Goal: Navigation & Orientation: Find specific page/section

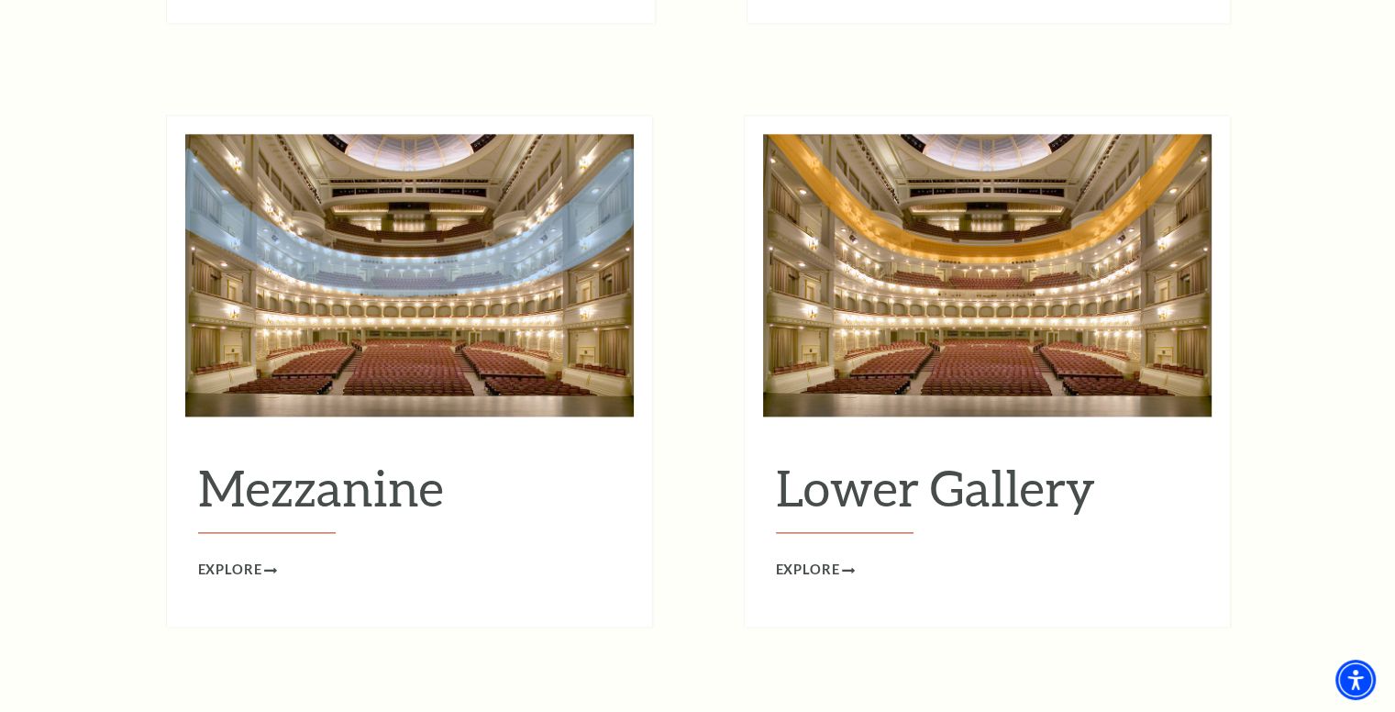
scroll to position [2293, 0]
click at [267, 566] on icon at bounding box center [273, 569] width 13 height 6
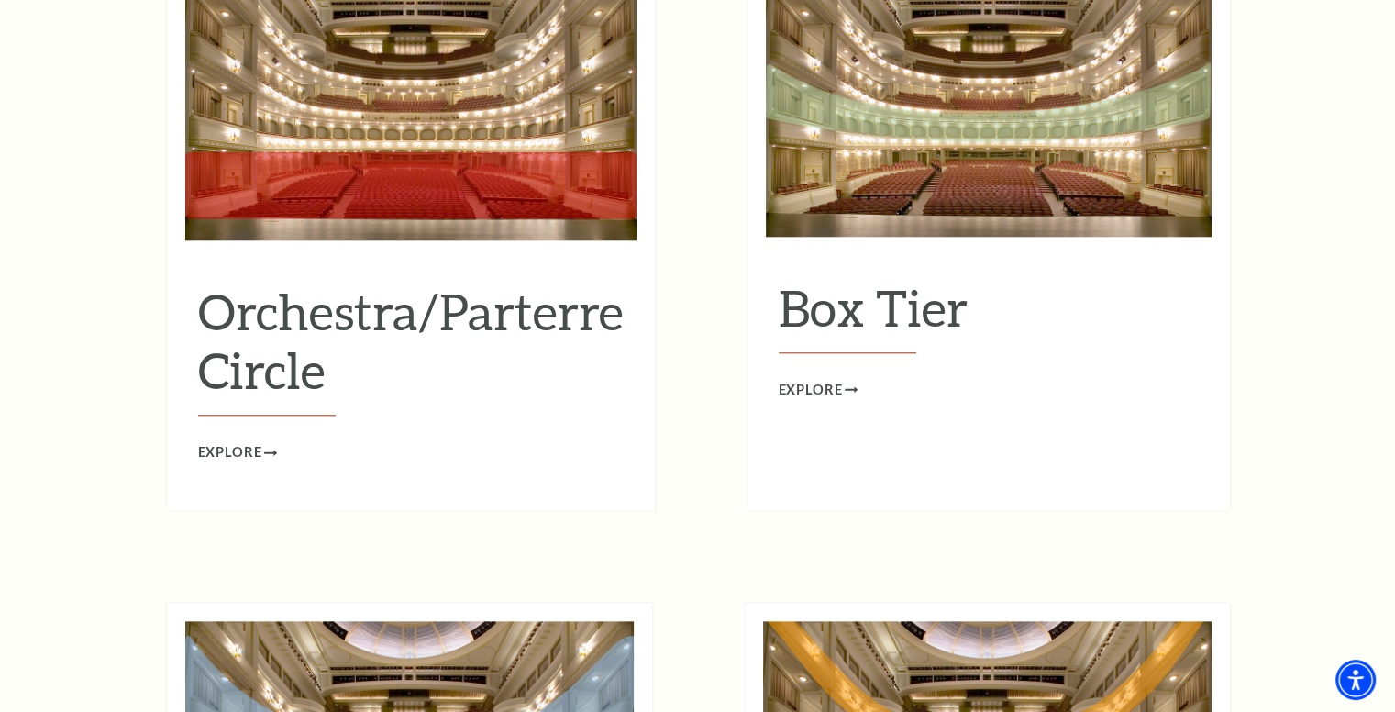
scroll to position [1739, 0]
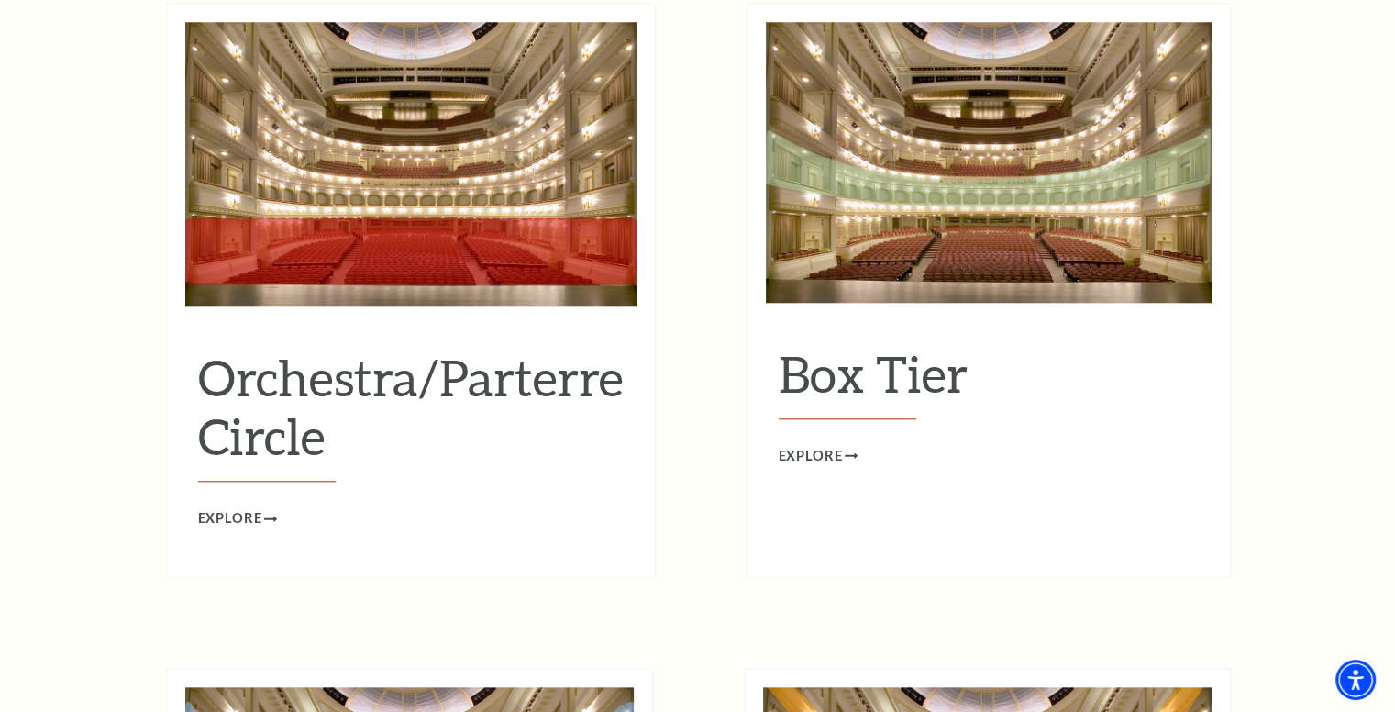
click at [934, 221] on img at bounding box center [989, 162] width 446 height 281
click at [905, 344] on h2 "Box Tier" at bounding box center [989, 381] width 420 height 75
click at [844, 445] on link "Explore" at bounding box center [818, 456] width 79 height 23
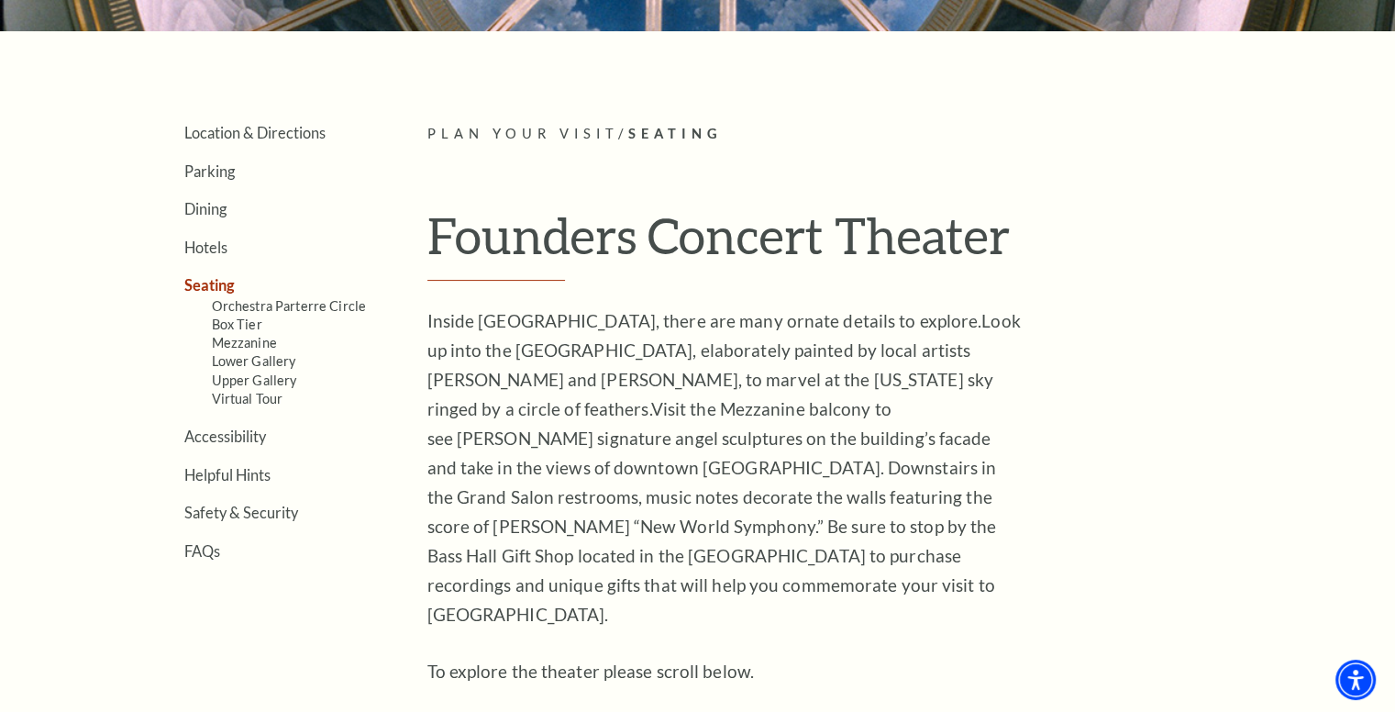
scroll to position [224, 0]
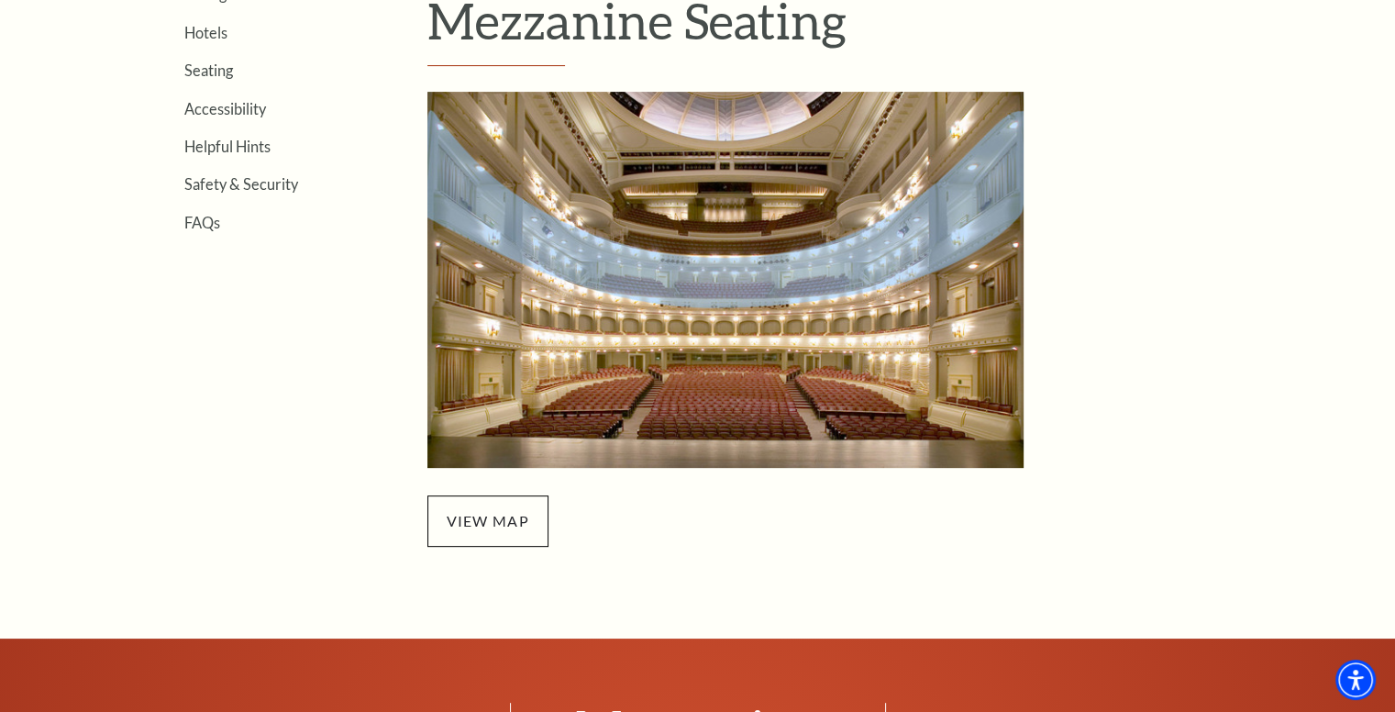
scroll to position [642, 0]
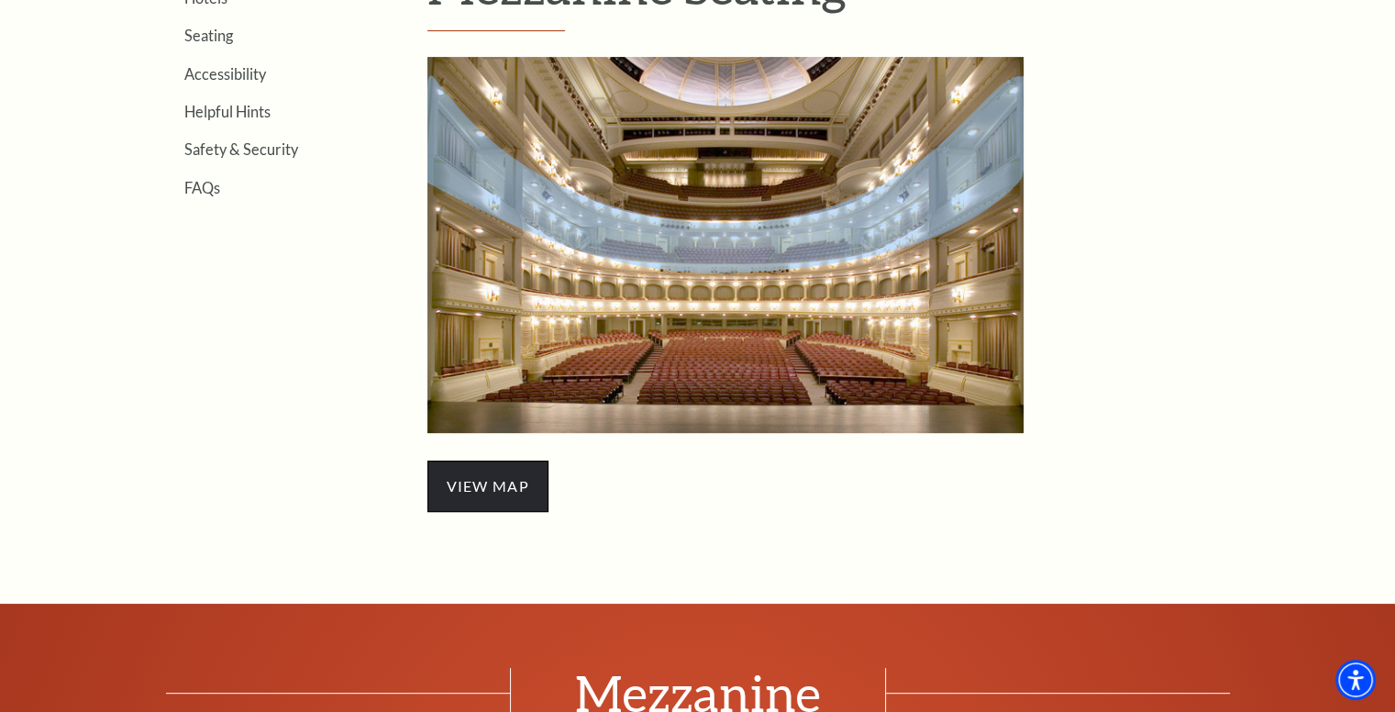
click at [491, 492] on span "view map" at bounding box center [487, 485] width 121 height 51
click at [717, 239] on img "Mezzanine Seating - open in a new tab" at bounding box center [725, 245] width 596 height 376
click at [657, 206] on img "Mezzanine Seating - open in a new tab" at bounding box center [725, 245] width 596 height 376
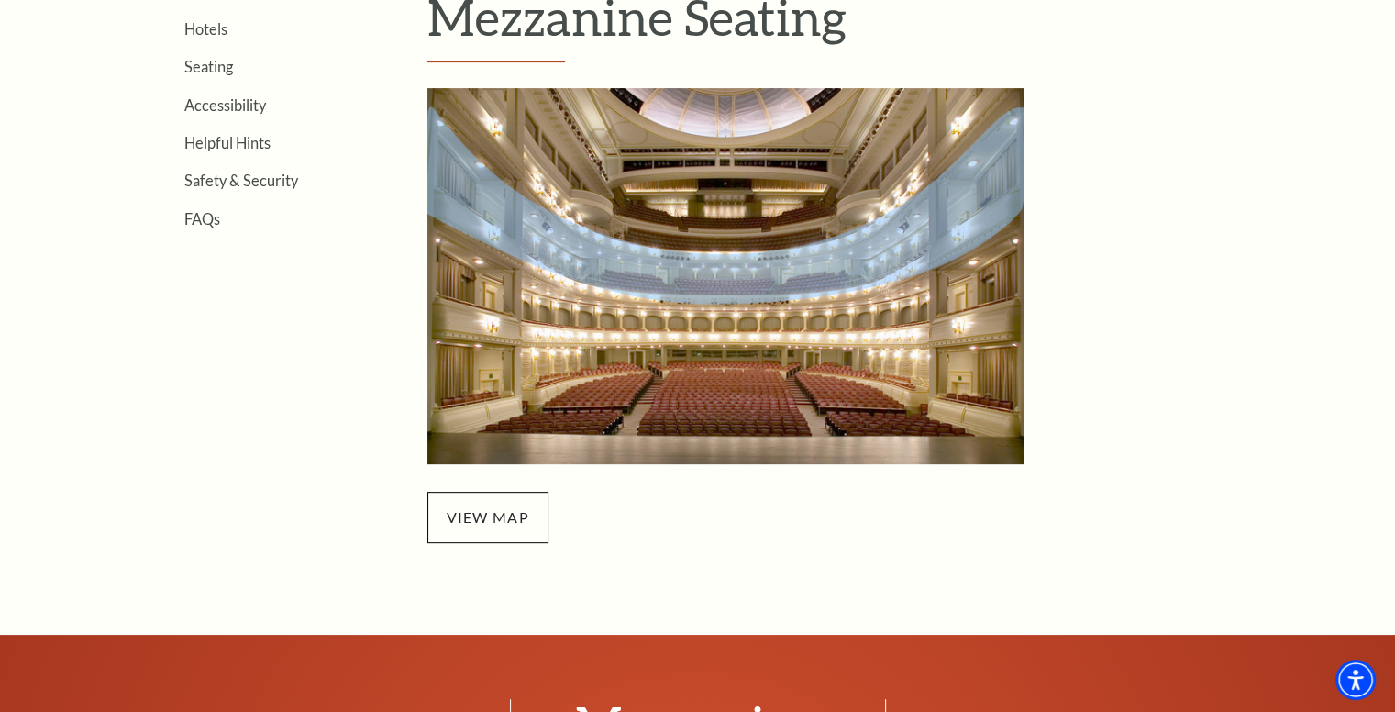
scroll to position [275, 0]
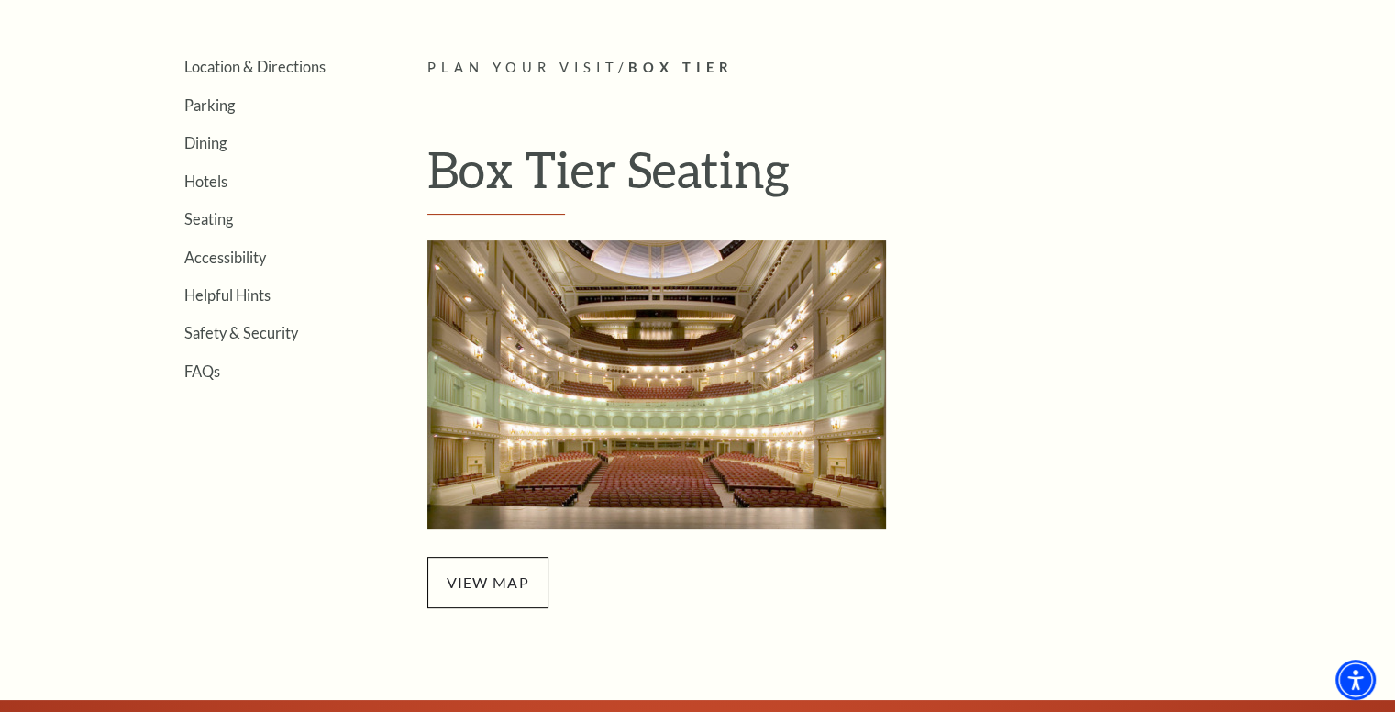
scroll to position [642, 0]
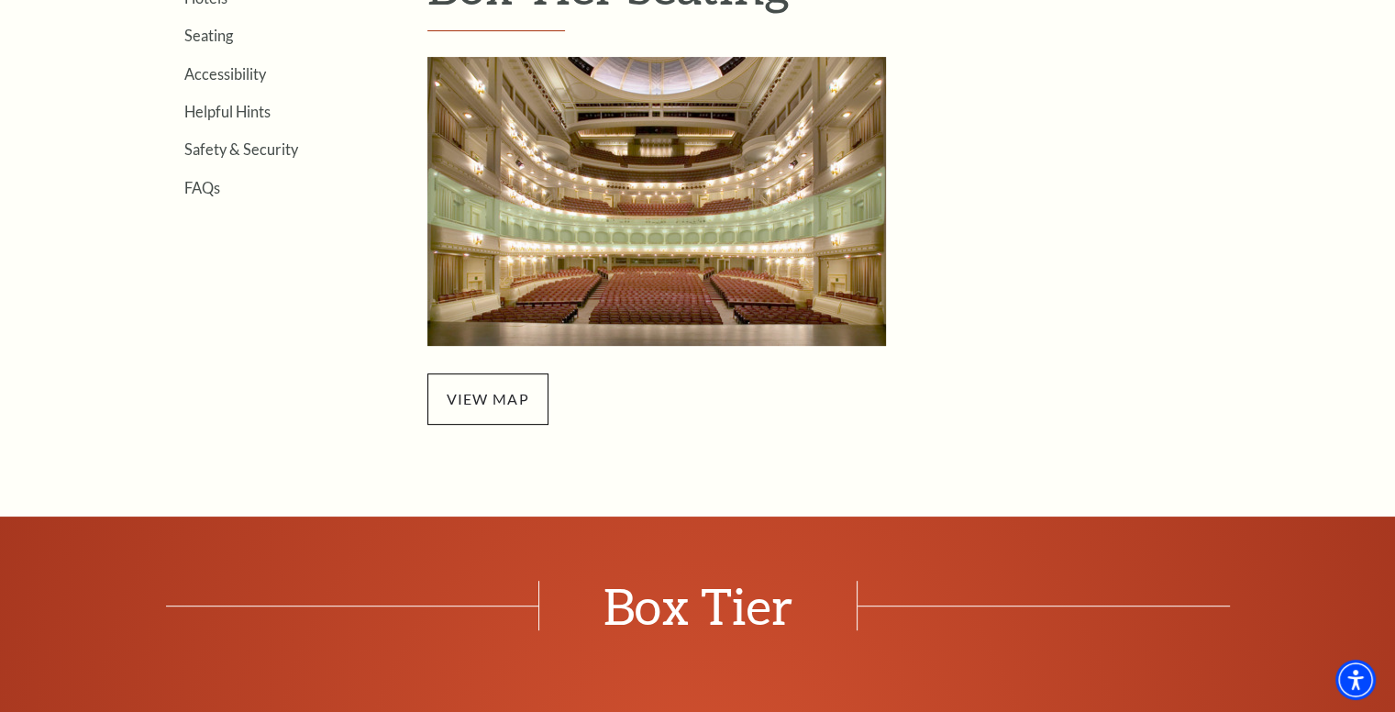
click at [633, 236] on img "Box Tier Seating - open in a new tab" at bounding box center [656, 201] width 459 height 289
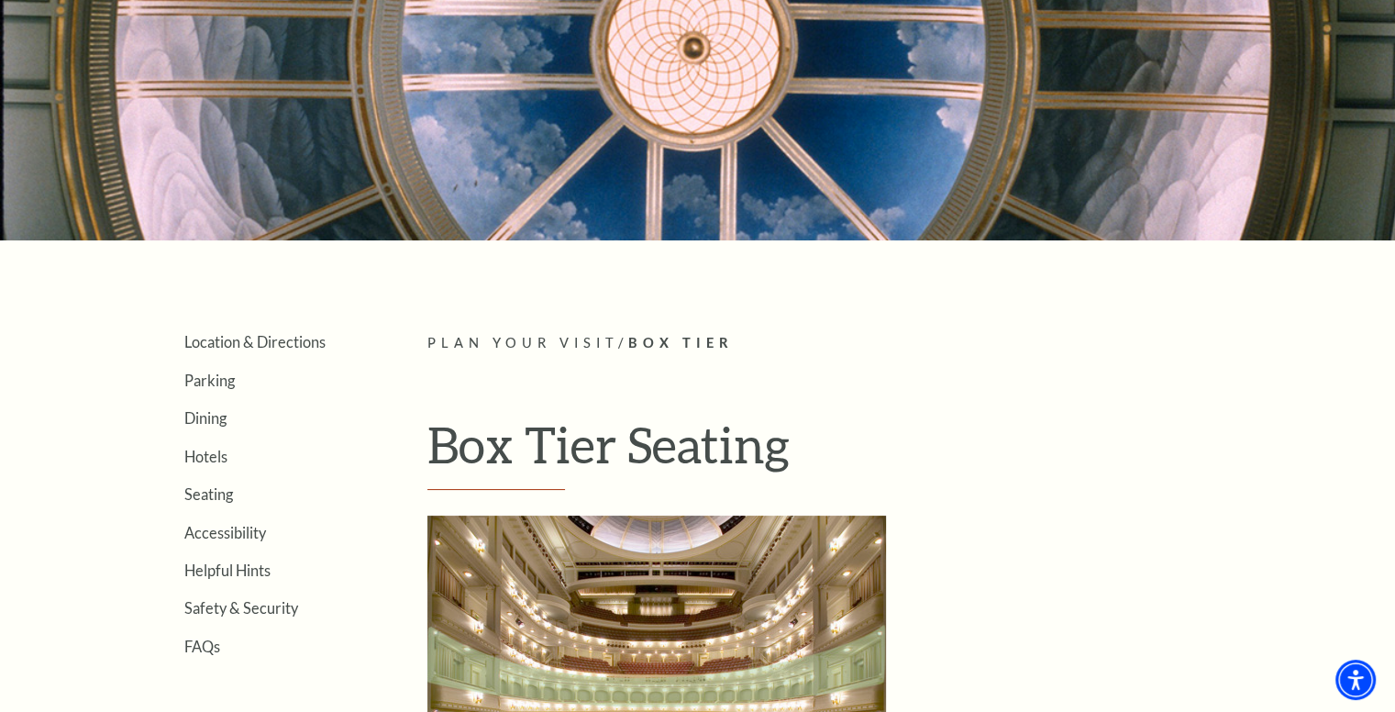
scroll to position [0, 0]
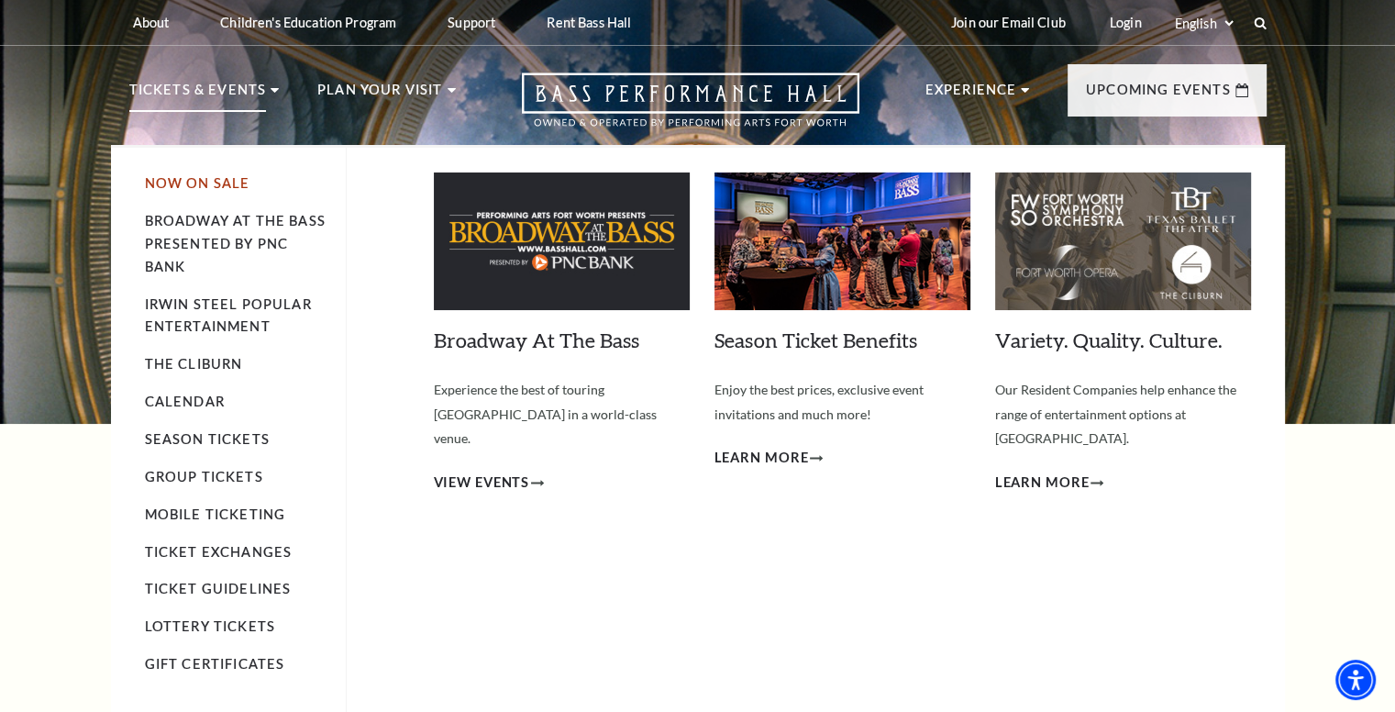
click at [204, 183] on link "Now On Sale" at bounding box center [197, 183] width 105 height 16
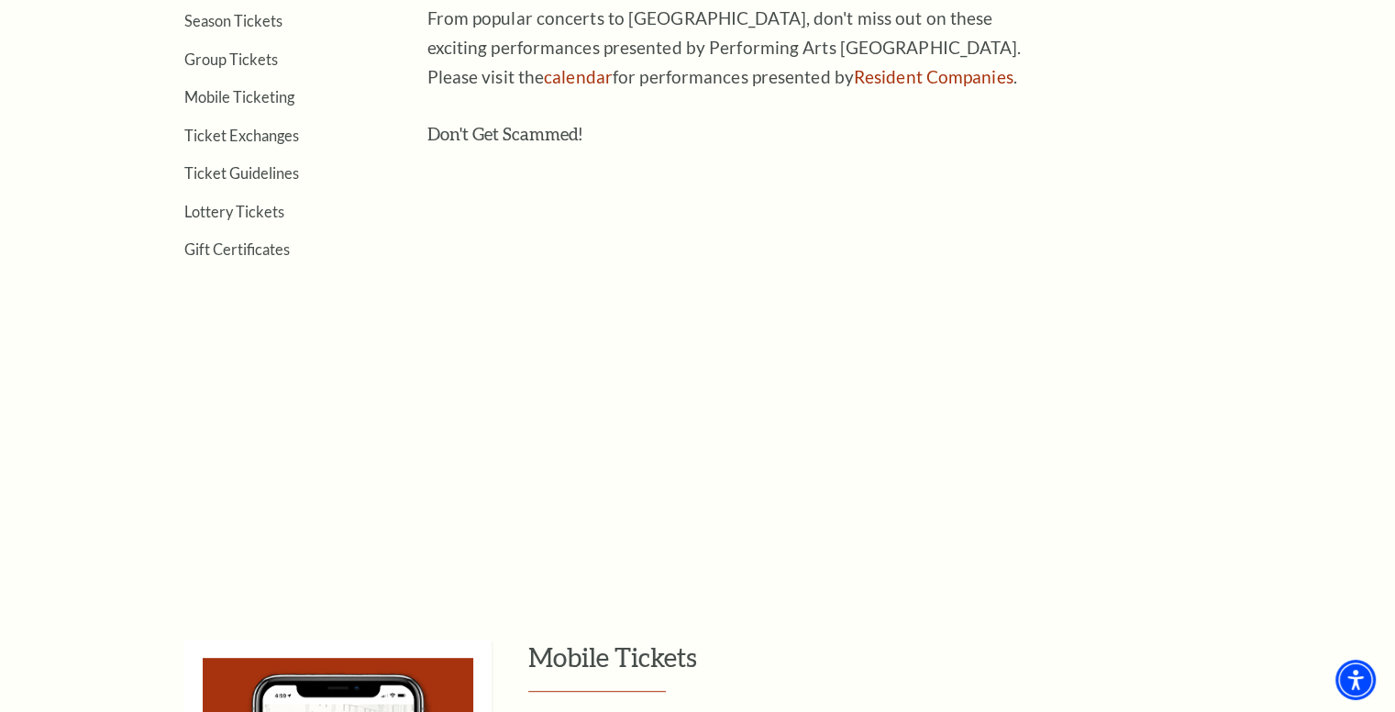
scroll to position [642, 0]
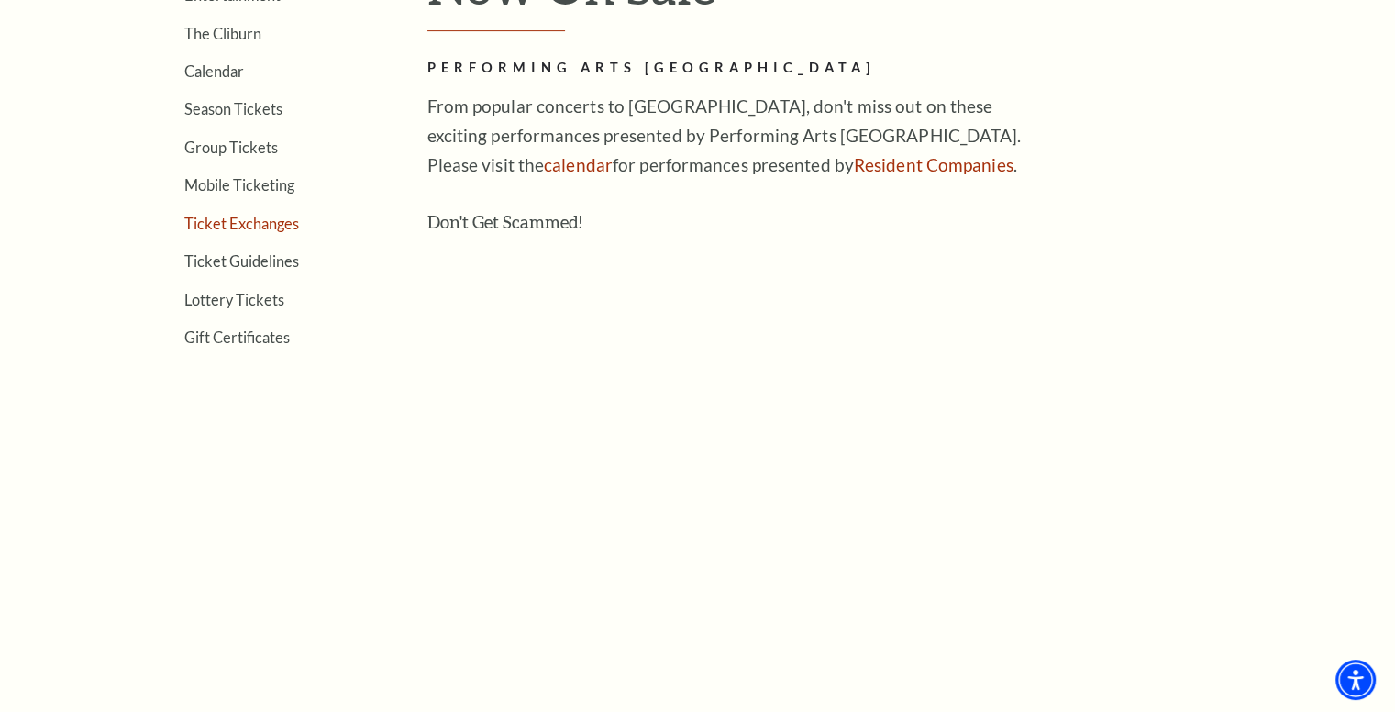
click at [243, 215] on link "Ticket Exchanges" at bounding box center [241, 223] width 115 height 17
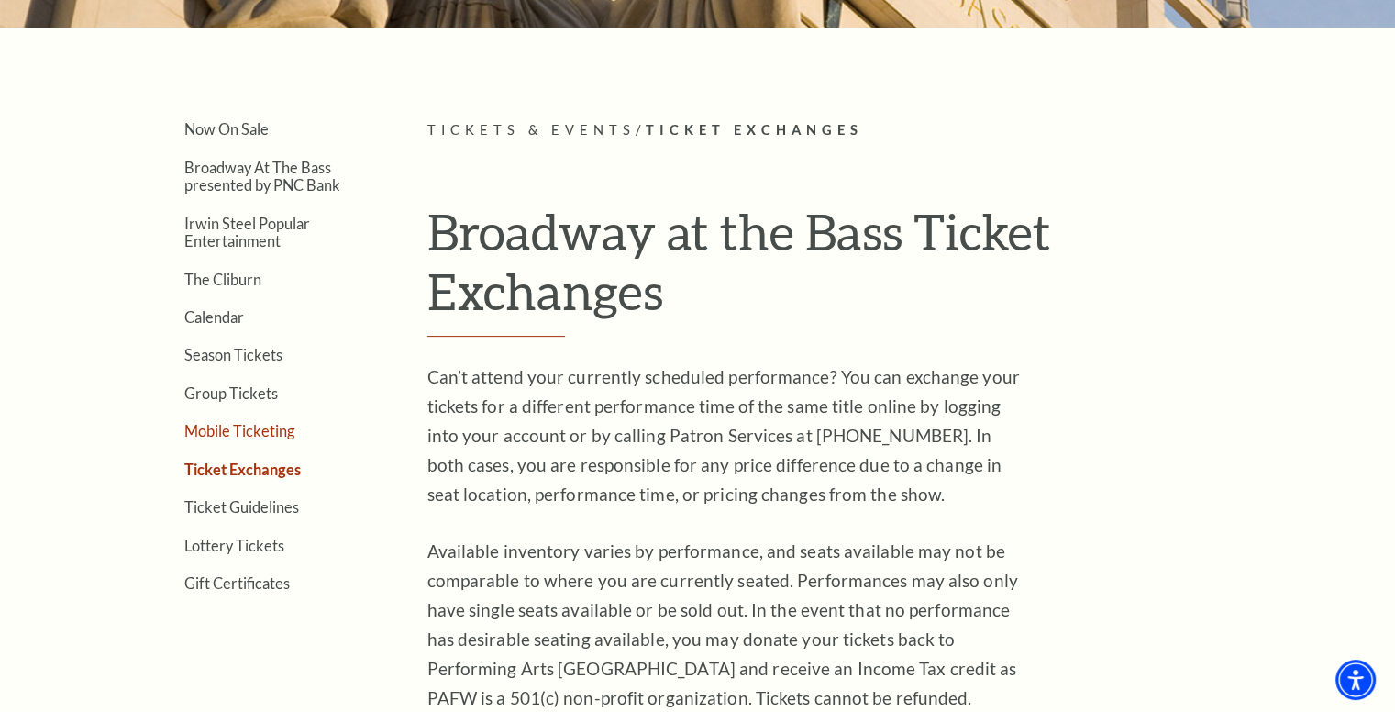
scroll to position [367, 0]
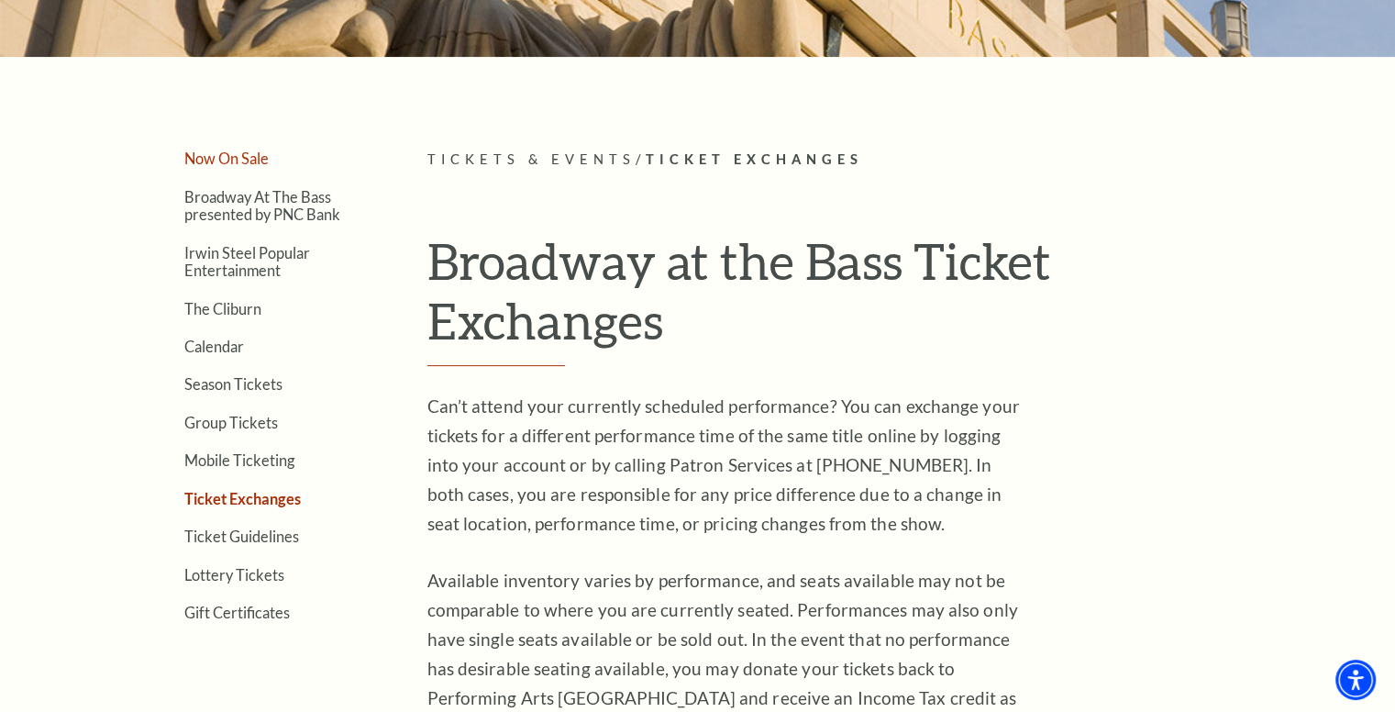
click at [227, 155] on link "Now On Sale" at bounding box center [226, 158] width 84 height 17
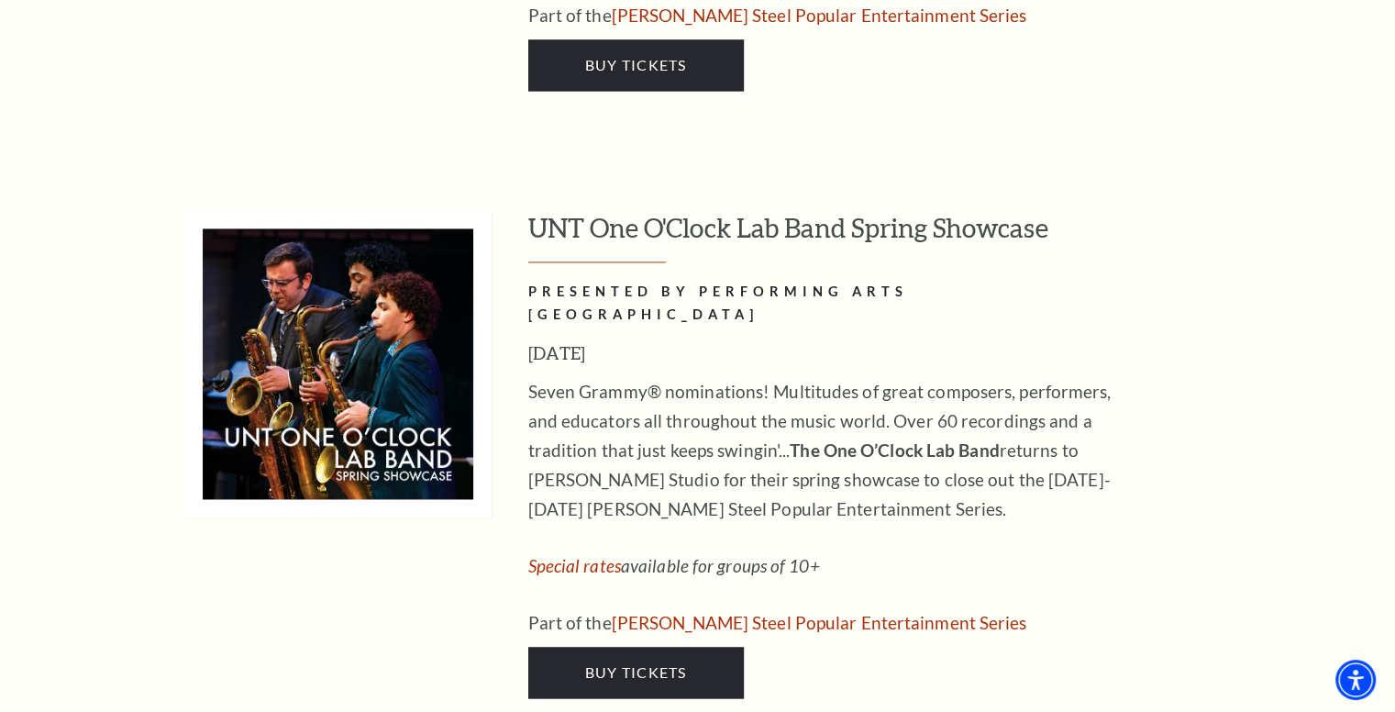
scroll to position [9264, 0]
